Goal: Browse casually: Explore the website without a specific task or goal

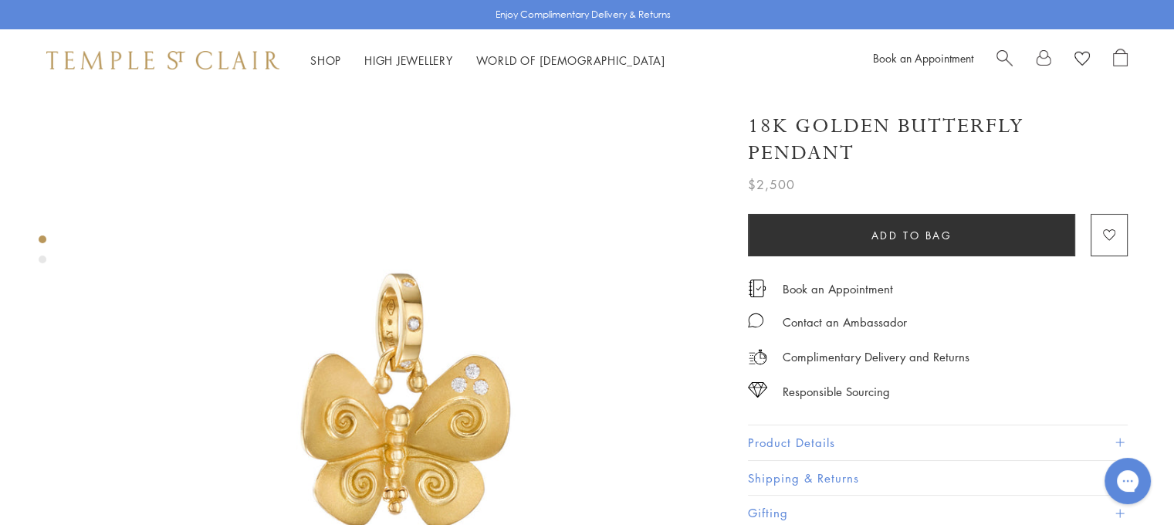
scroll to position [154, 0]
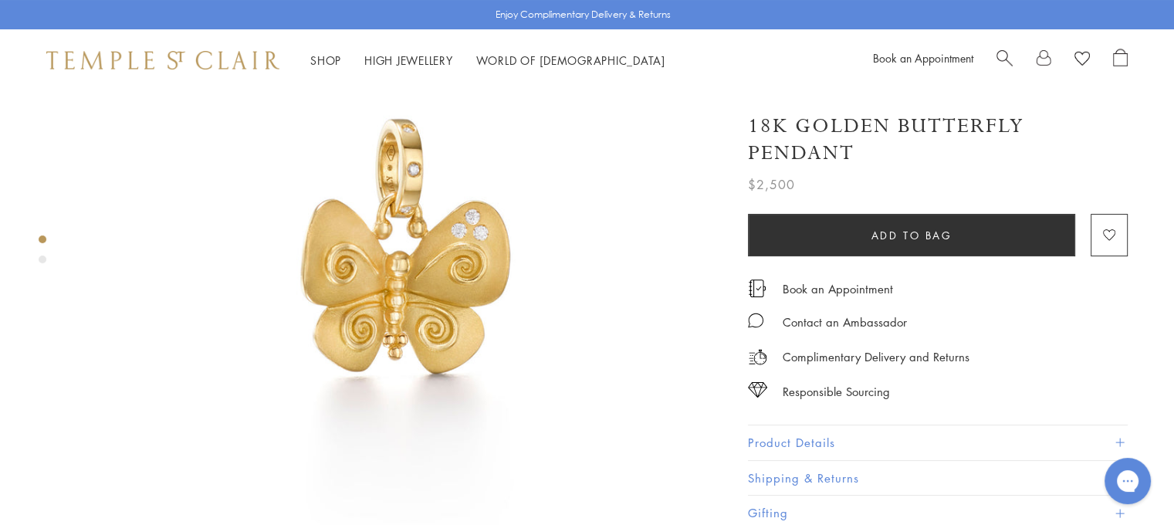
click at [1080, 56] on image at bounding box center [1081, 59] width 15 height 14
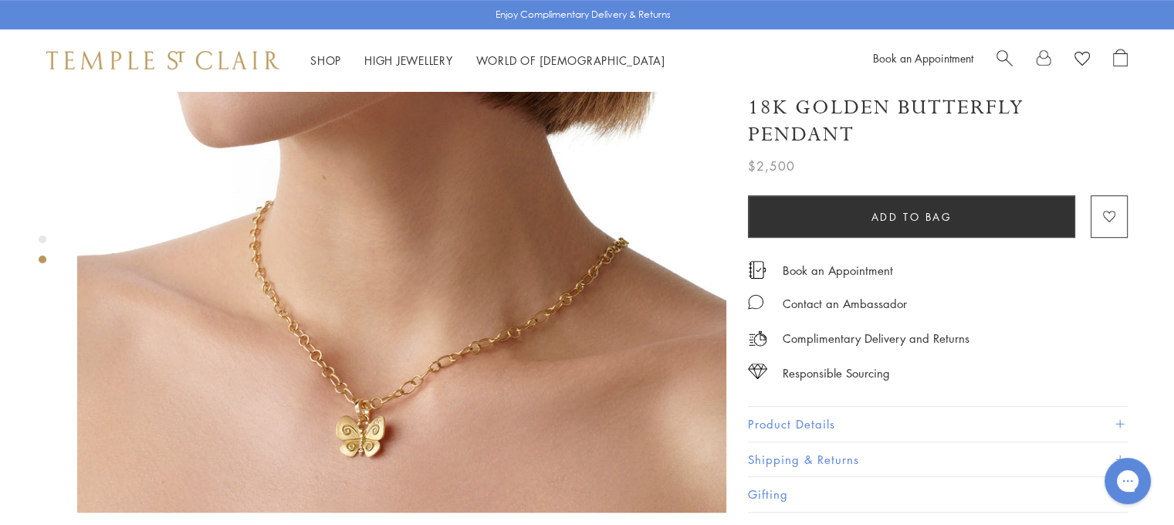
scroll to position [926, 0]
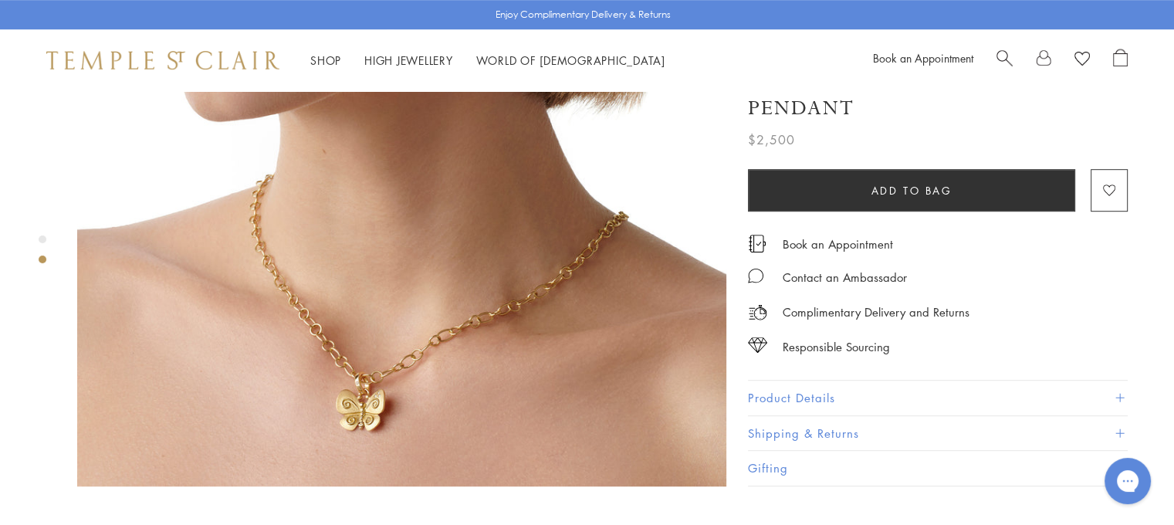
click at [426, 374] on img at bounding box center [401, 161] width 649 height 649
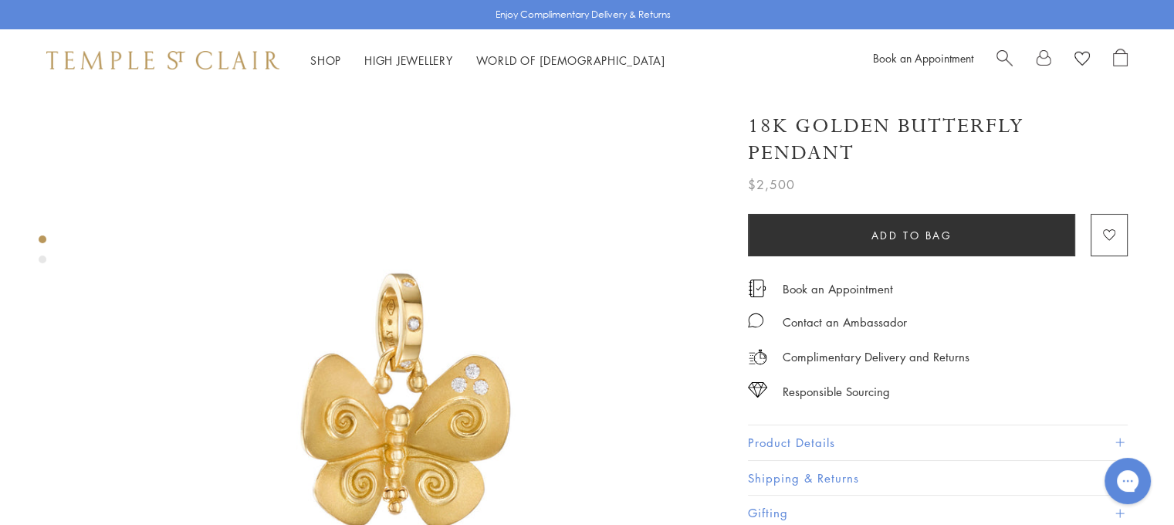
click at [132, 64] on img at bounding box center [162, 60] width 233 height 19
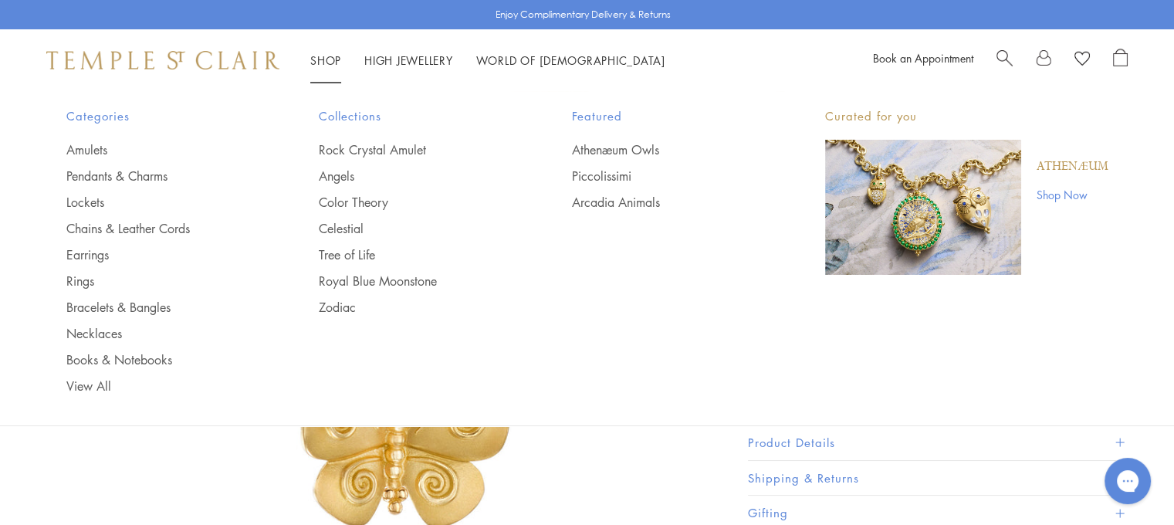
click at [330, 58] on link "Shop Shop" at bounding box center [325, 59] width 31 height 15
click at [90, 252] on link "Earrings" at bounding box center [161, 254] width 191 height 17
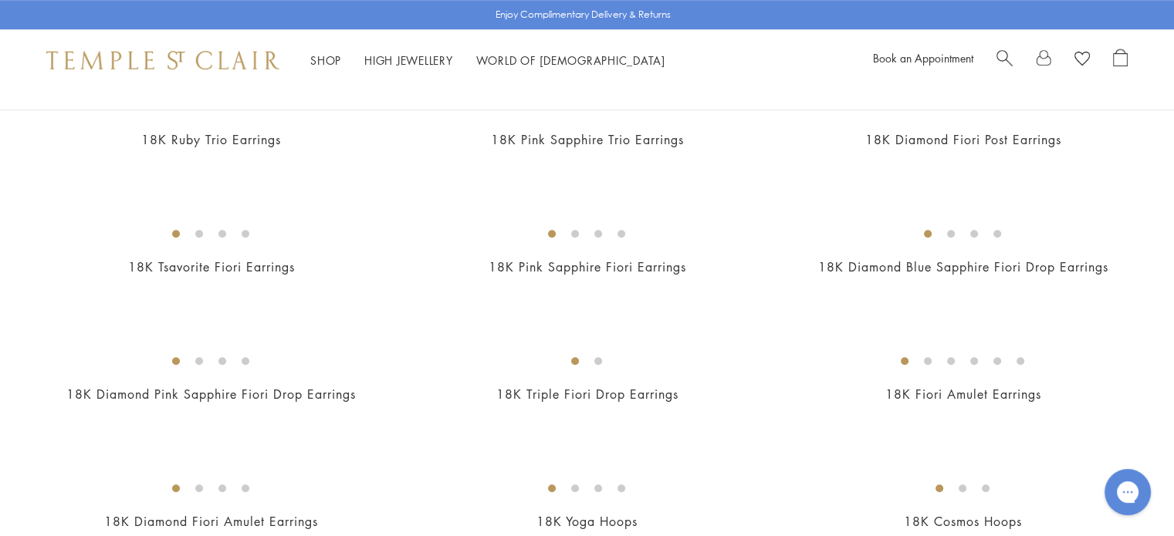
scroll to position [926, 0]
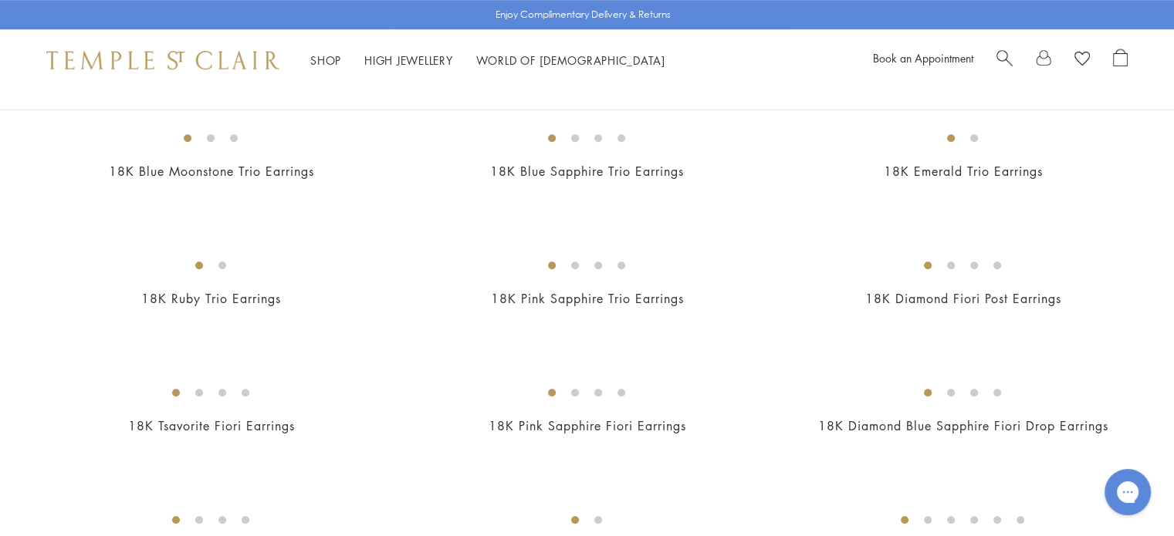
click at [0, 0] on img at bounding box center [0, 0] width 0 height 0
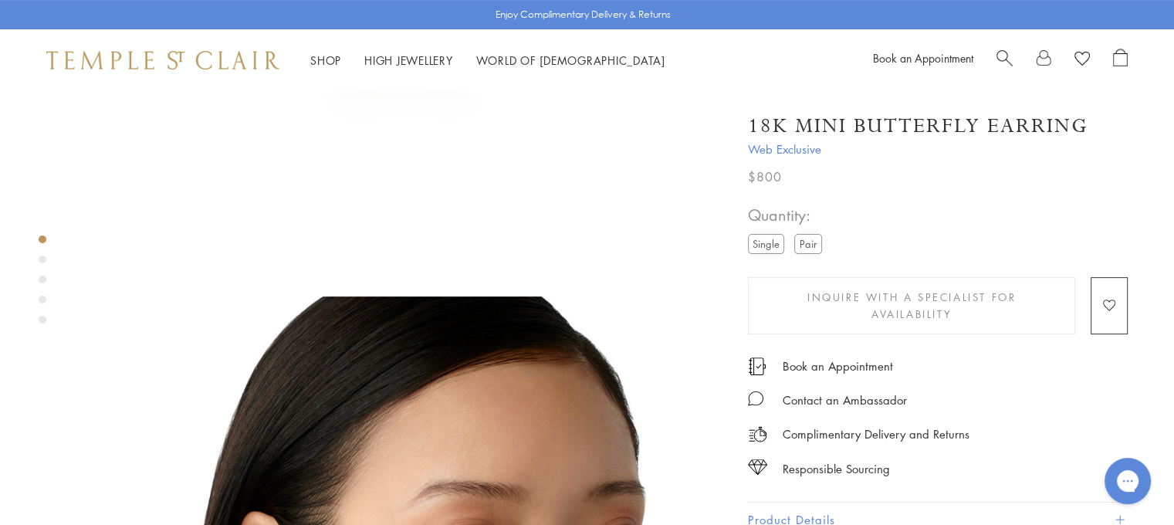
scroll to position [309, 0]
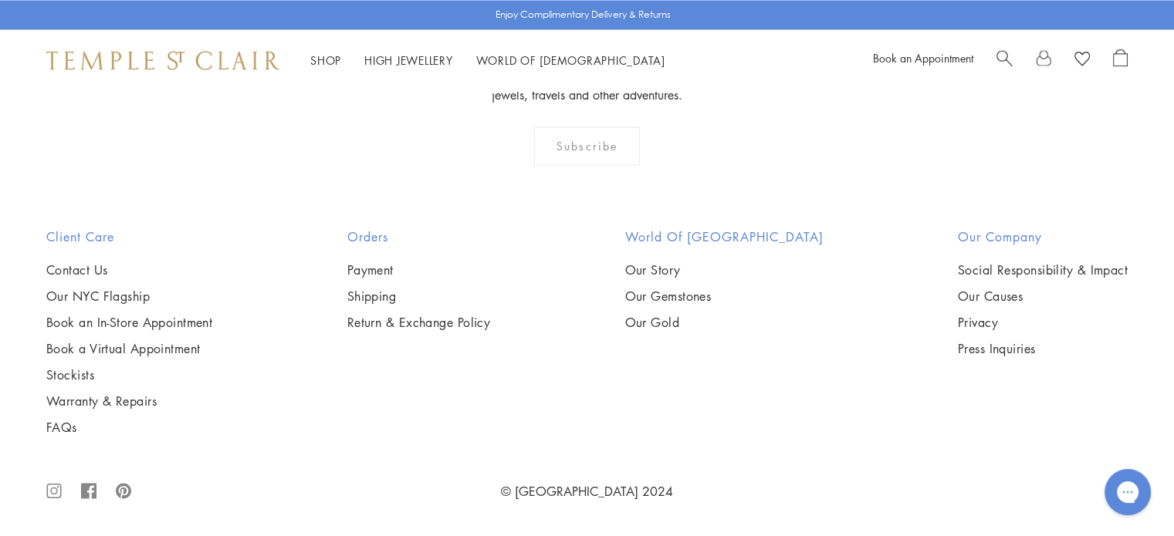
scroll to position [4785, 0]
